Goal: Information Seeking & Learning: Learn about a topic

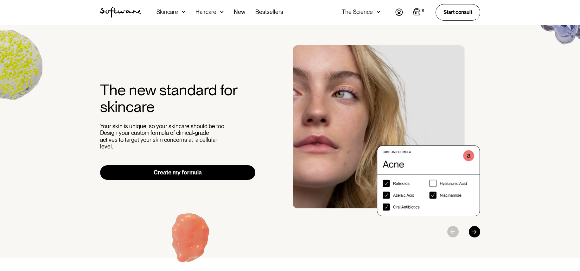
click at [360, 13] on div "The Science" at bounding box center [357, 12] width 31 height 6
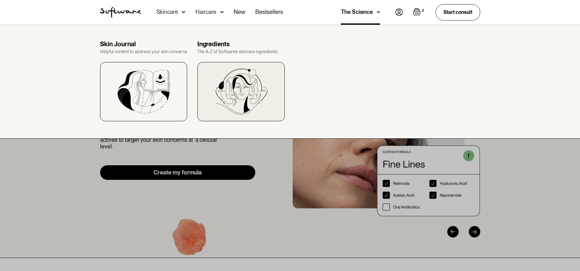
click at [241, 91] on img at bounding box center [241, 92] width 52 height 46
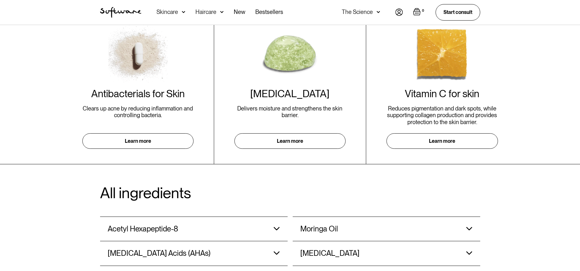
scroll to position [272, 0]
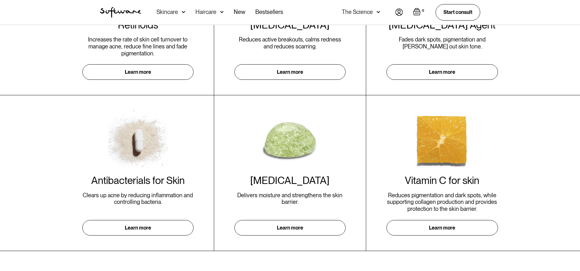
click at [127, 11] on img "home" at bounding box center [120, 12] width 41 height 11
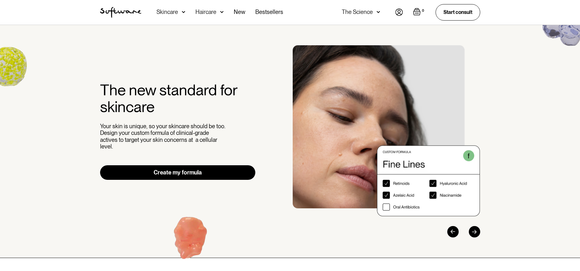
click at [367, 11] on div "The Science" at bounding box center [357, 12] width 31 height 6
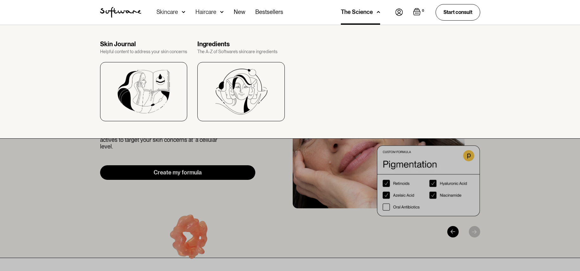
click at [247, 213] on div at bounding box center [290, 160] width 580 height 271
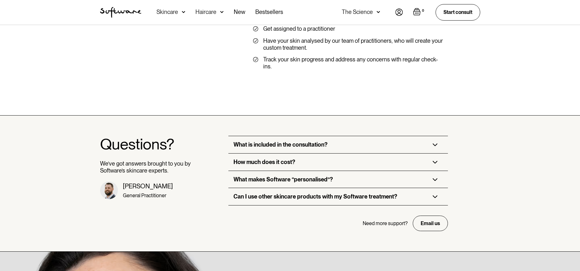
scroll to position [1469, 0]
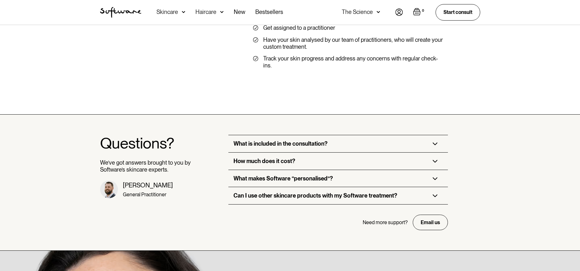
click at [434, 194] on img at bounding box center [435, 195] width 5 height 3
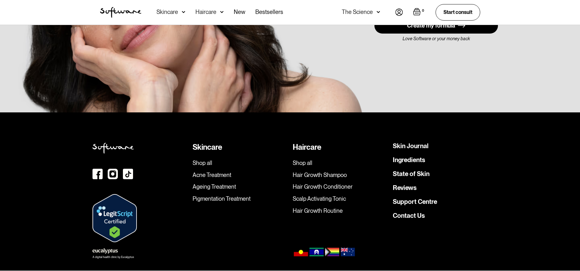
scroll to position [1850, 0]
